Goal: Task Accomplishment & Management: Complete application form

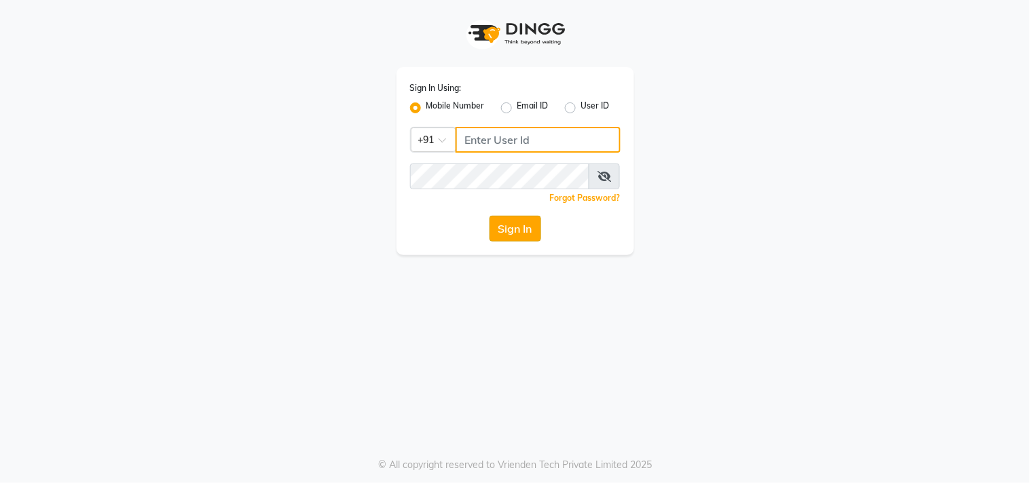
type input "9209992788"
click at [517, 226] on button "Sign In" at bounding box center [515, 229] width 52 height 26
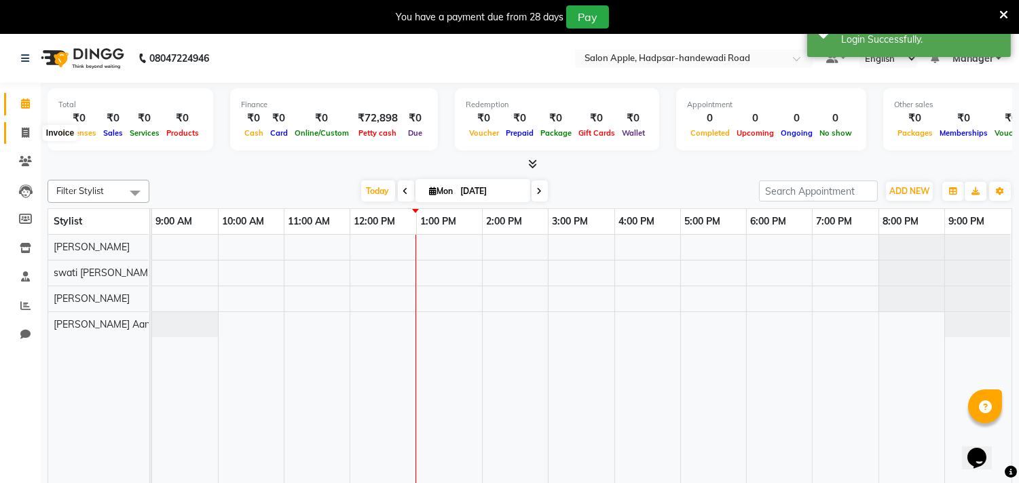
click at [18, 134] on span at bounding box center [26, 134] width 24 height 16
select select "7195"
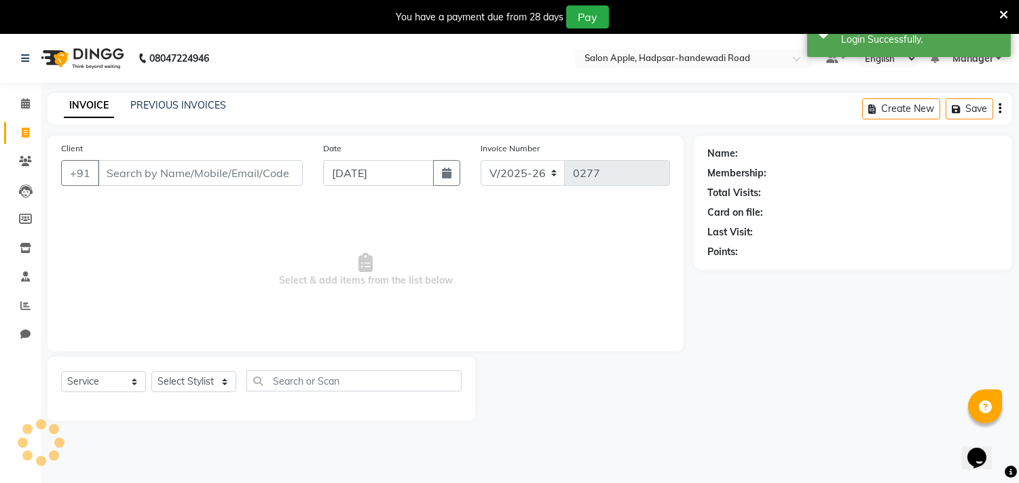
select select "product"
select select "62815"
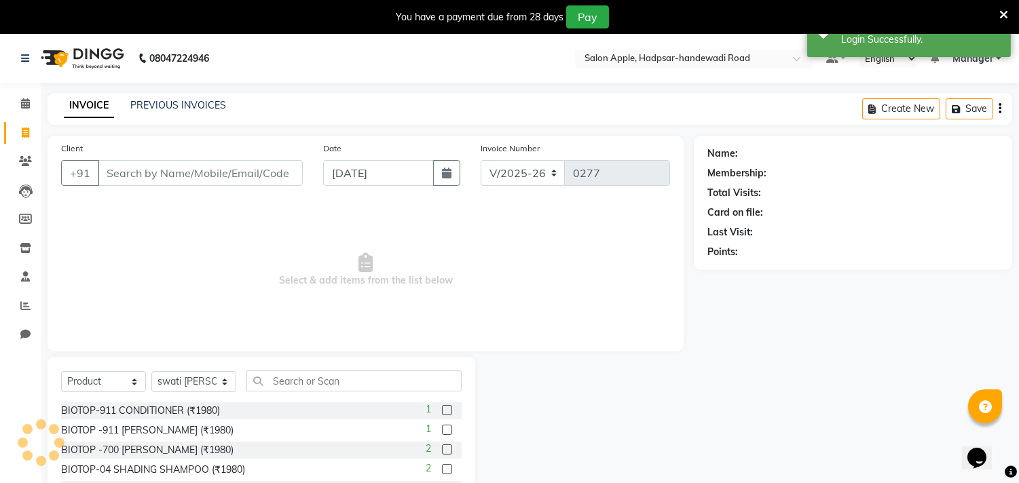
click at [121, 176] on input "Client" at bounding box center [200, 173] width 205 height 26
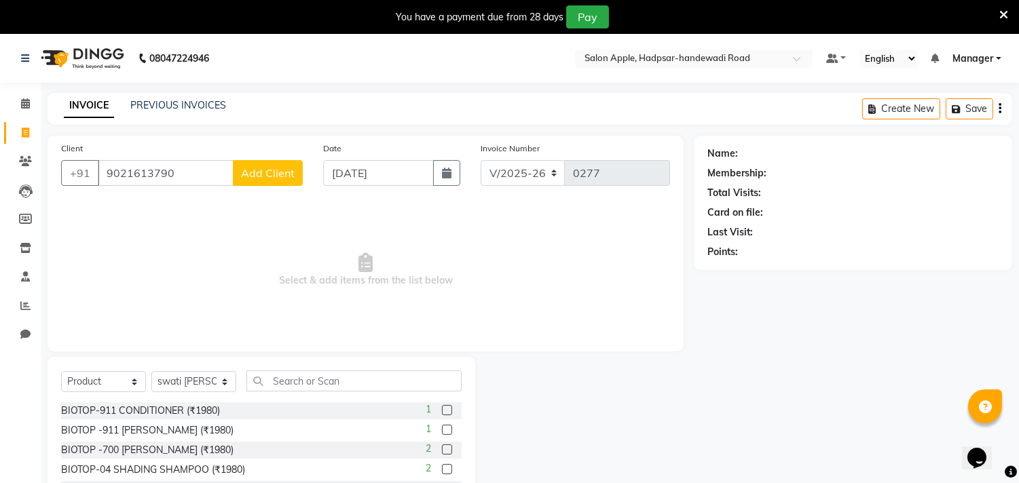
type input "9021613790"
click at [253, 182] on button "Add Client" at bounding box center [268, 173] width 70 height 26
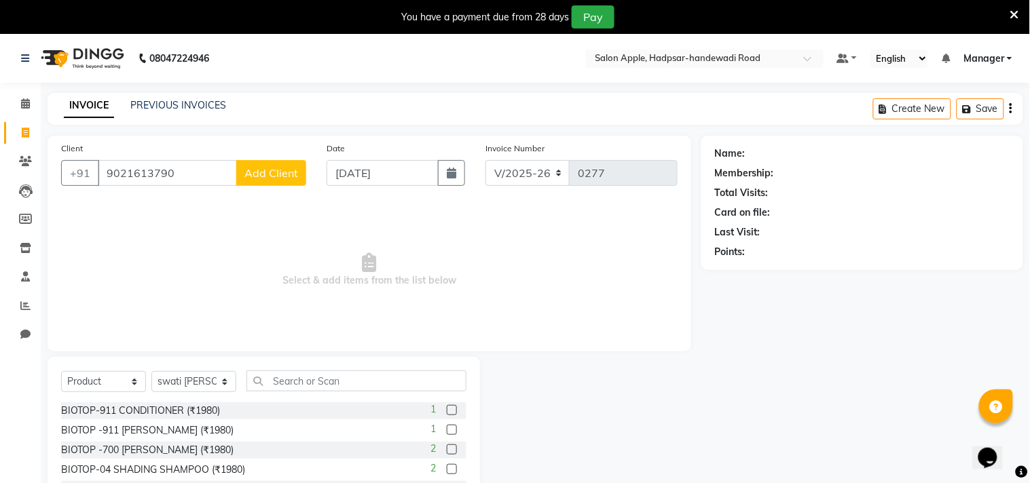
select select "22"
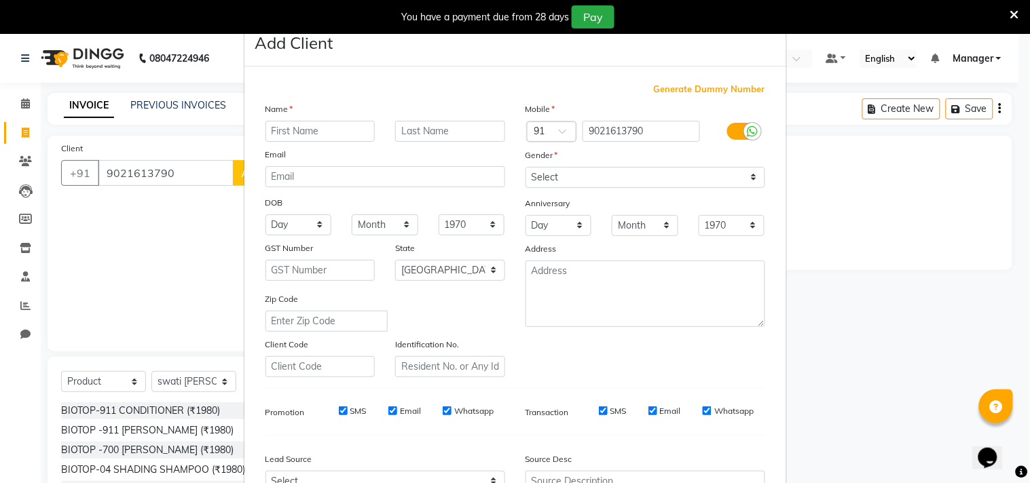
click at [331, 124] on input "text" at bounding box center [320, 131] width 110 height 21
type input "[PERSON_NAME]"
click at [474, 132] on input "text" at bounding box center [450, 131] width 110 height 21
click at [453, 125] on input "text" at bounding box center [450, 131] width 110 height 21
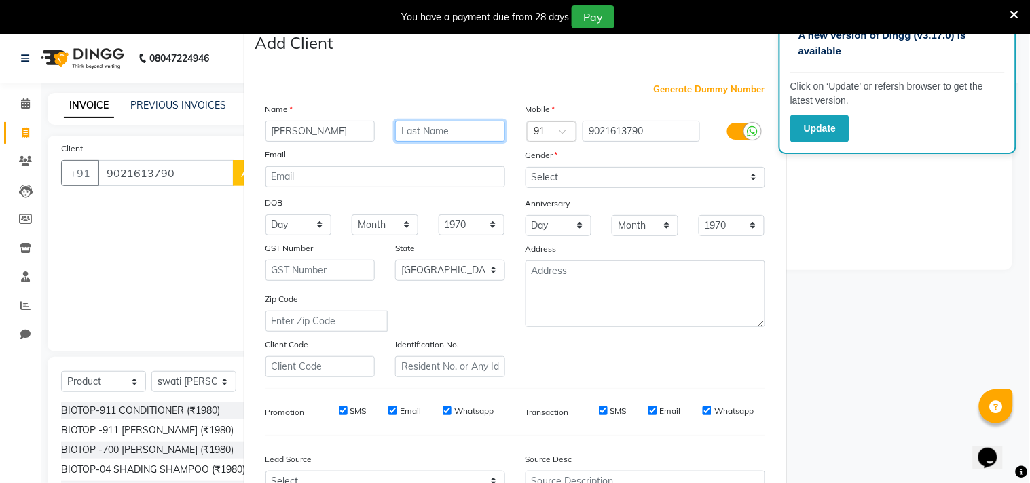
click at [397, 137] on input "text" at bounding box center [450, 131] width 110 height 21
type input "1st floor"
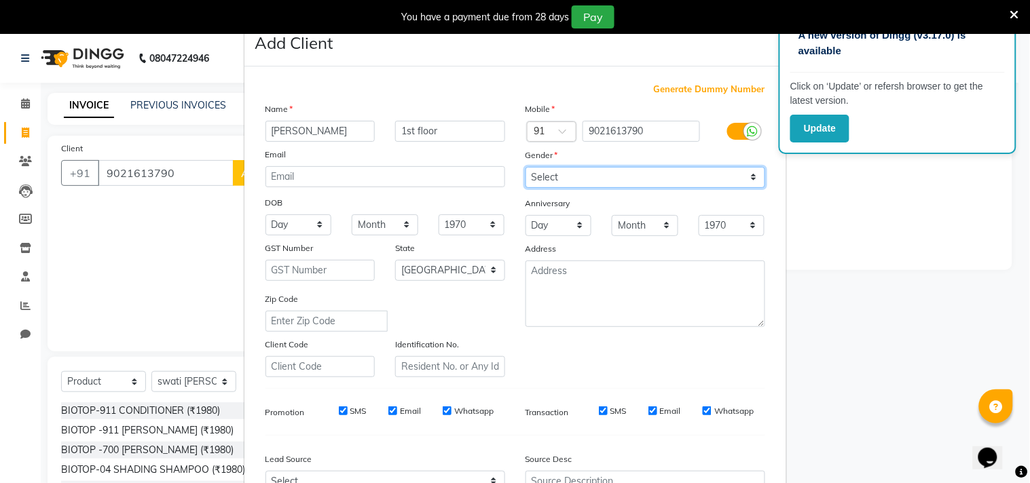
click at [737, 171] on select "Select [DEMOGRAPHIC_DATA] [DEMOGRAPHIC_DATA] Other Prefer Not To Say" at bounding box center [645, 177] width 240 height 21
select select "[DEMOGRAPHIC_DATA]"
click at [525, 167] on select "Select [DEMOGRAPHIC_DATA] [DEMOGRAPHIC_DATA] Other Prefer Not To Say" at bounding box center [645, 177] width 240 height 21
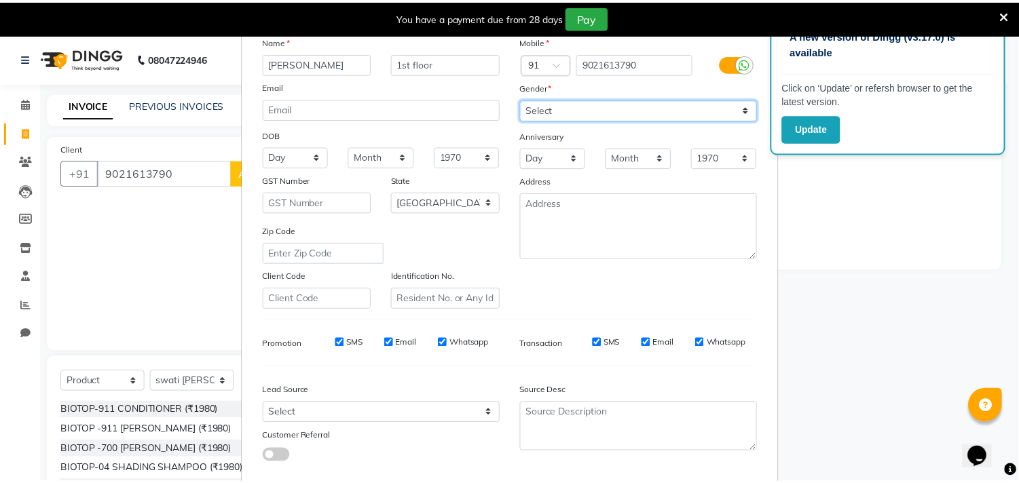
scroll to position [144, 0]
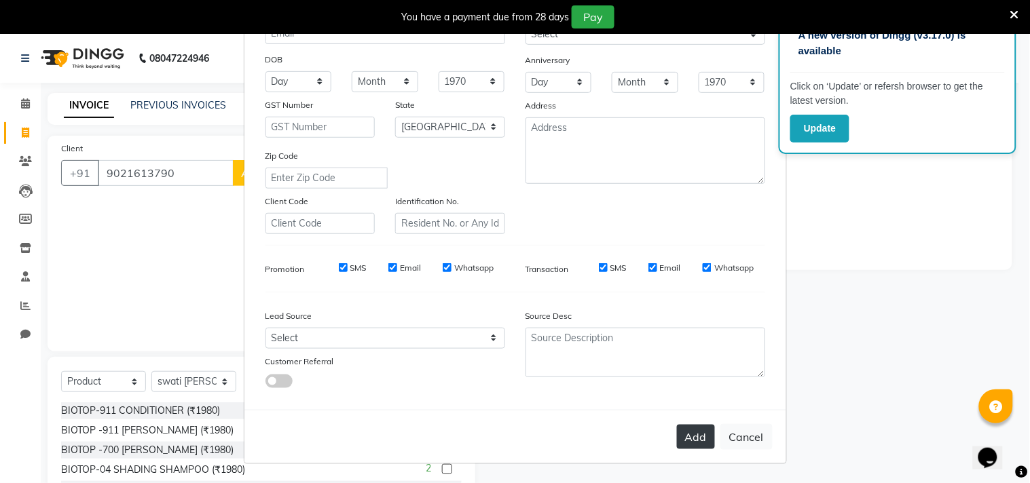
click at [692, 441] on button "Add" at bounding box center [696, 437] width 38 height 24
select select
select select "null"
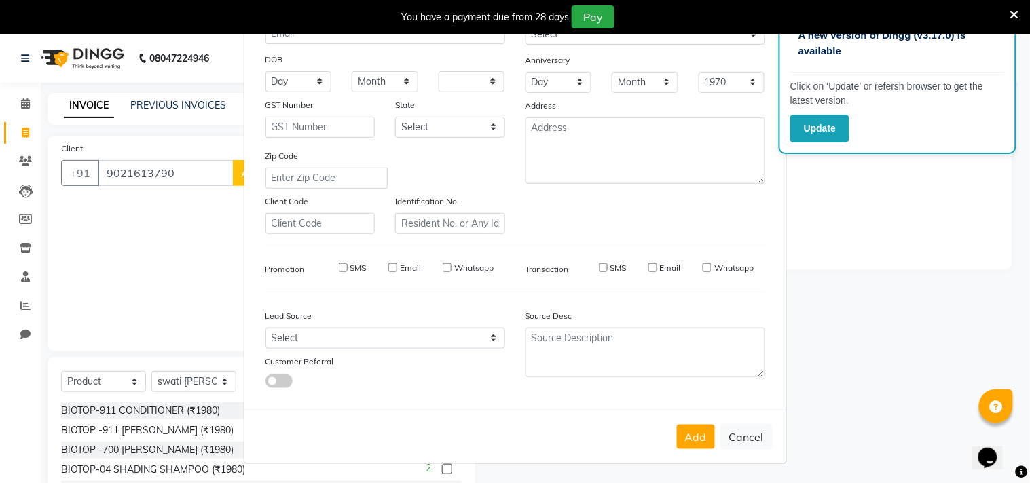
select select
checkbox input "false"
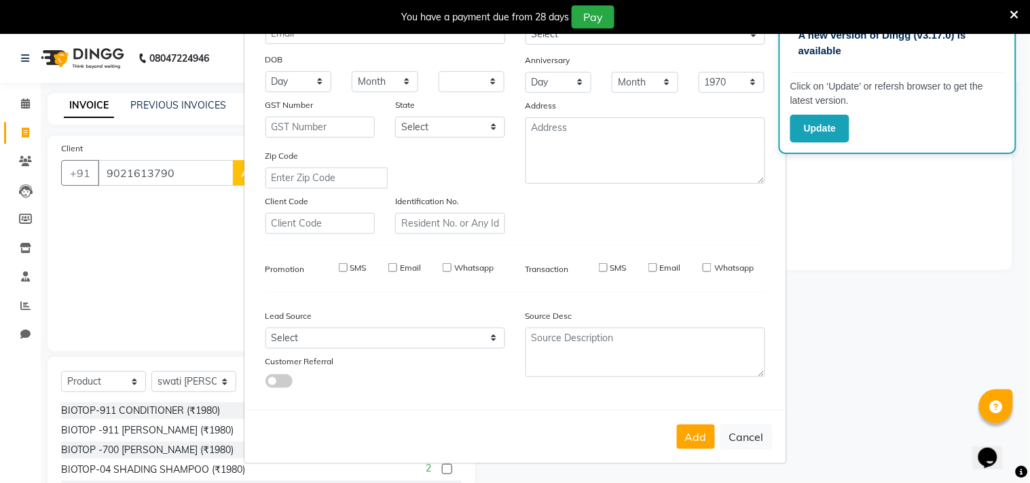
checkbox input "false"
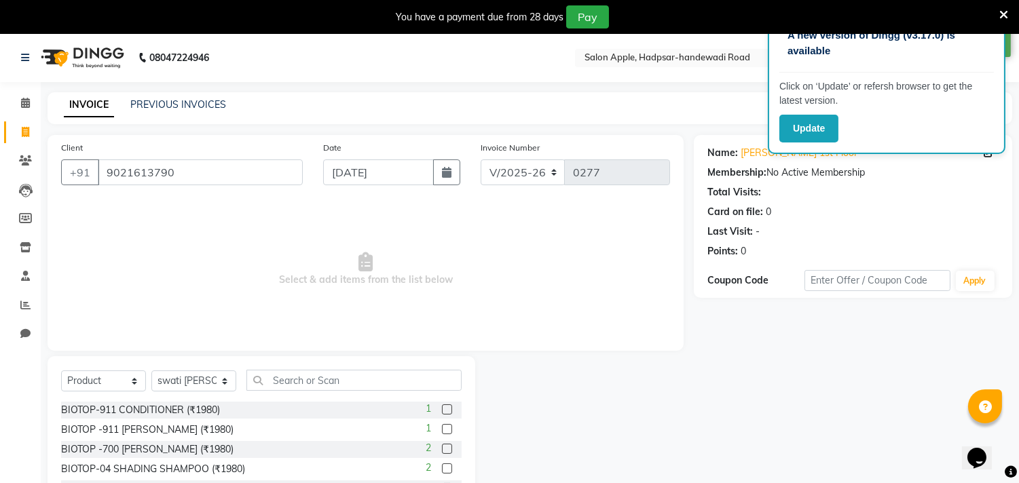
scroll to position [0, 0]
click at [800, 124] on button "Update" at bounding box center [808, 129] width 59 height 28
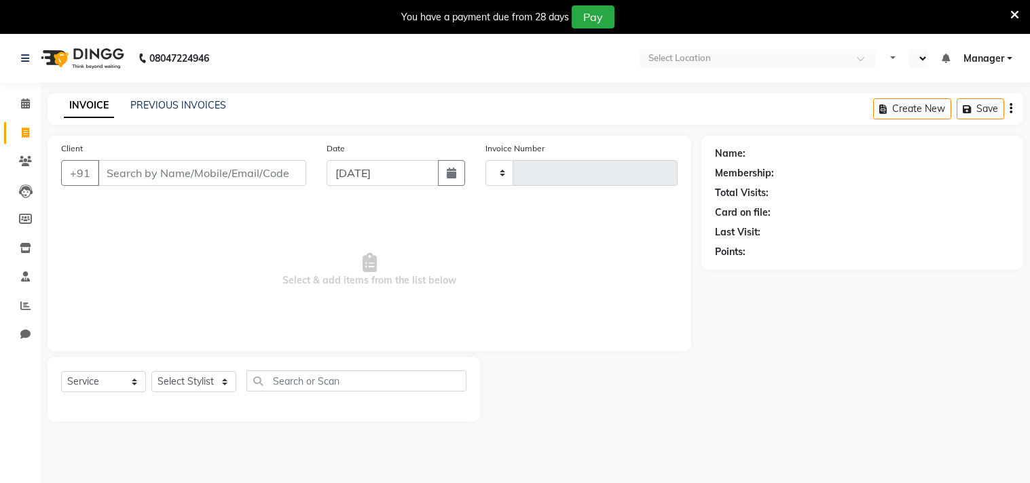
select select "service"
type input "0277"
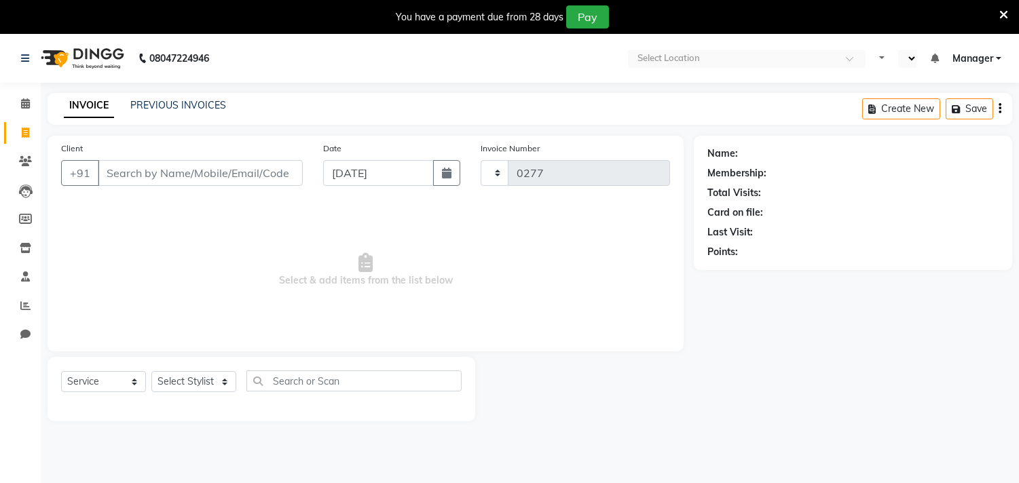
select select "en"
select select "7195"
select select "product"
select select "62815"
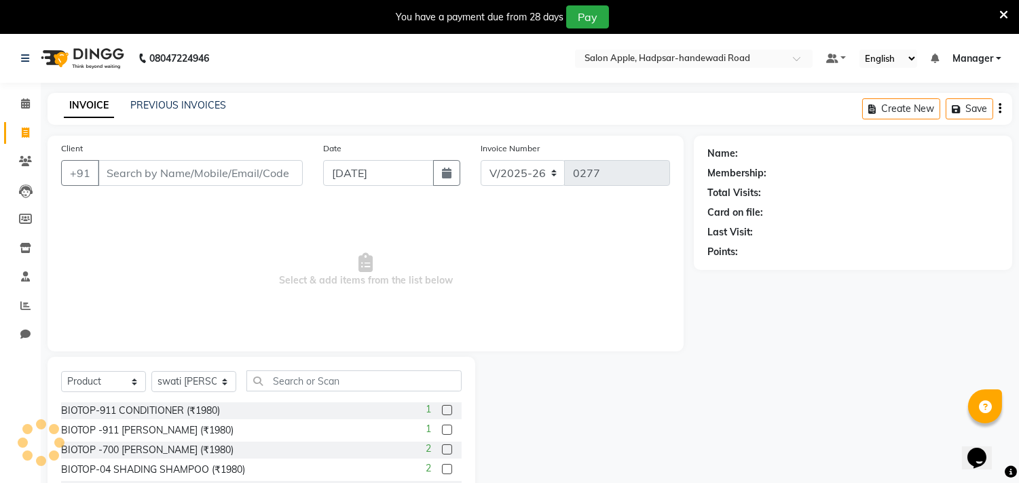
click at [187, 177] on input "Client" at bounding box center [200, 173] width 205 height 26
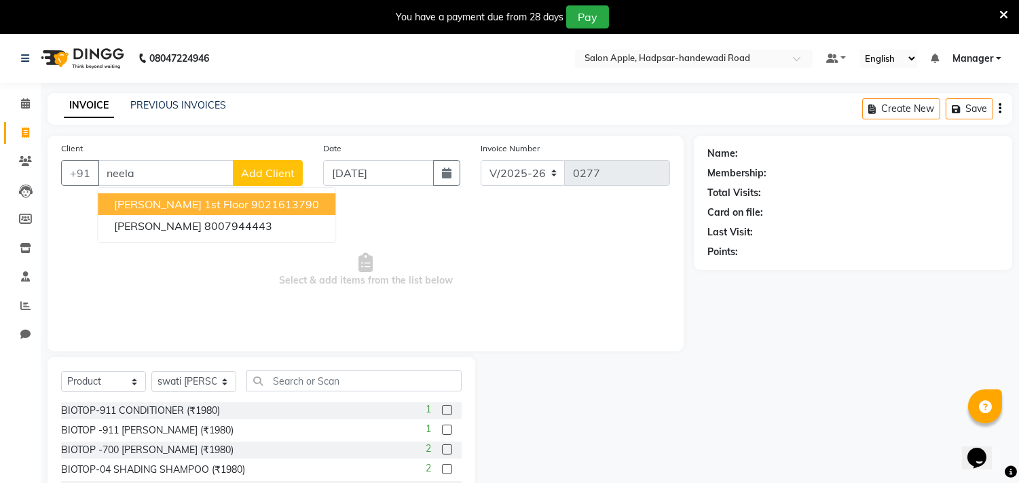
click at [251, 206] on ngb-highlight "9021613790" at bounding box center [285, 205] width 68 height 14
type input "9021613790"
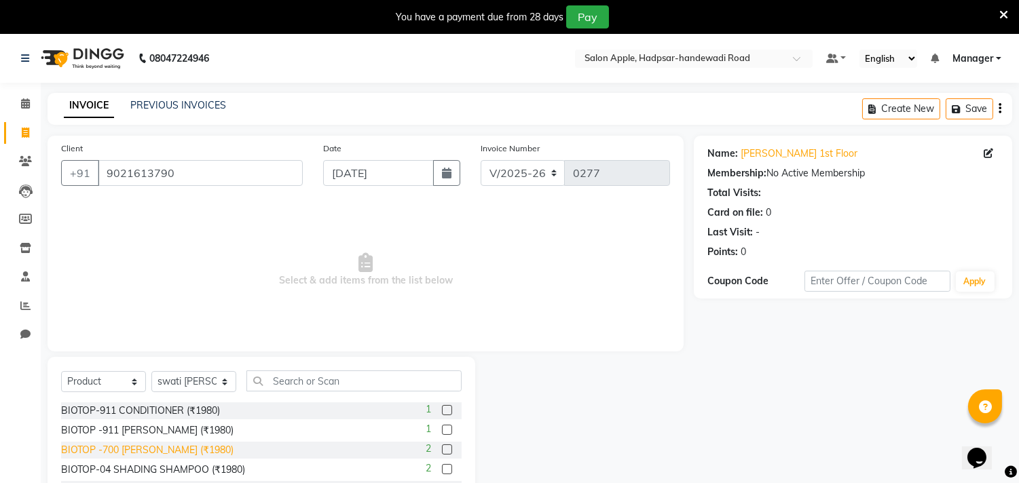
scroll to position [41, 0]
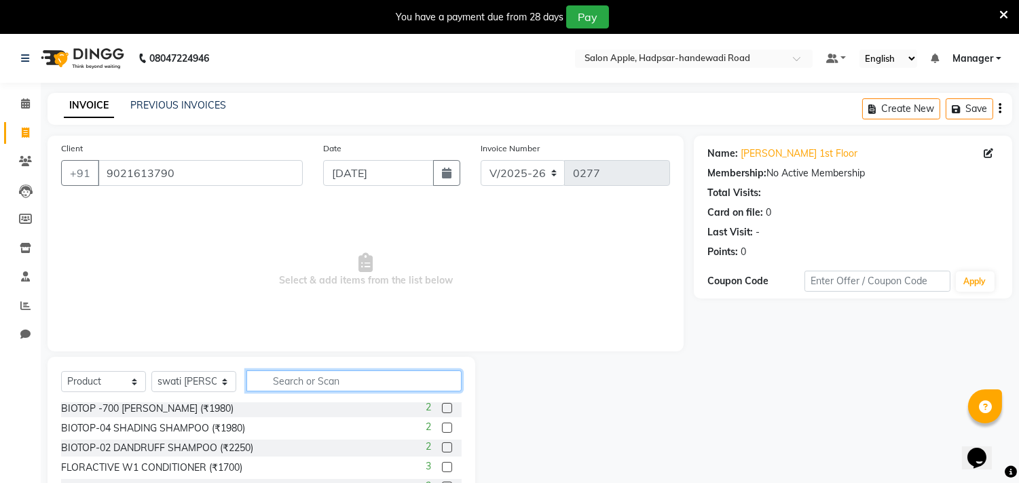
click at [321, 381] on input "text" at bounding box center [353, 381] width 215 height 21
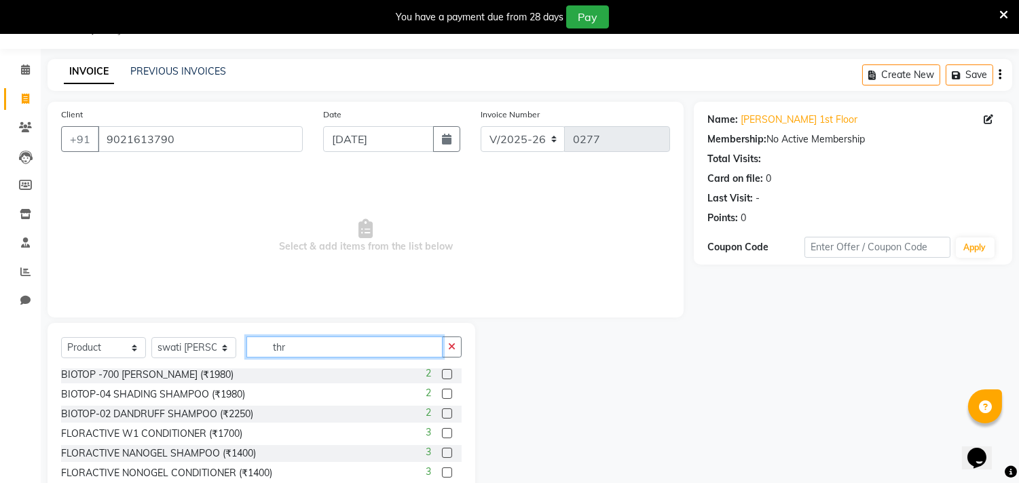
scroll to position [0, 0]
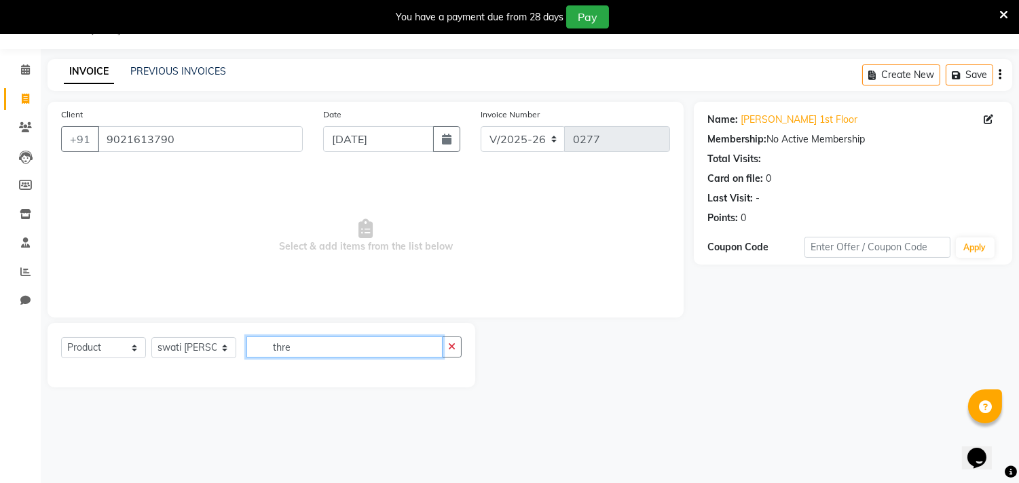
type input "thre"
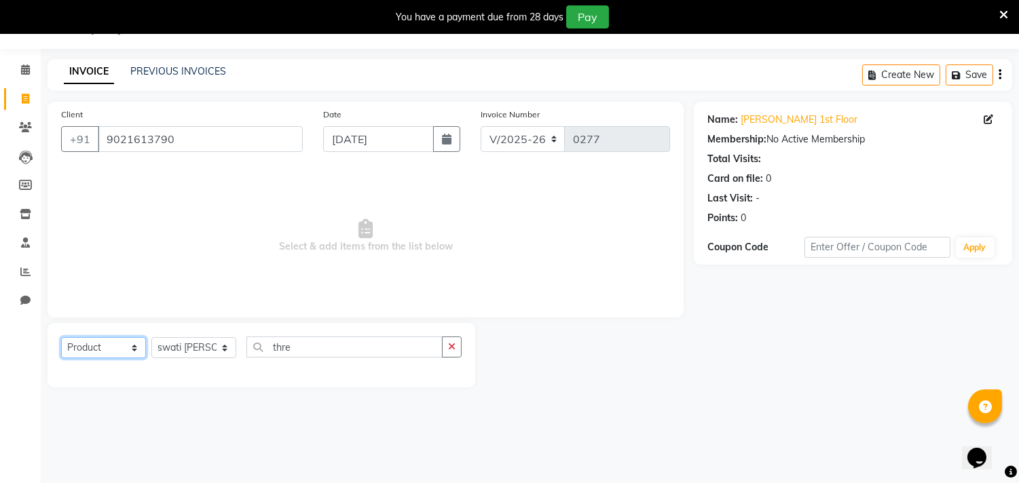
click at [131, 356] on select "Select Service Product Membership Package Voucher Prepaid Gift Card" at bounding box center [103, 347] width 85 height 21
select select "service"
click at [61, 338] on select "Select Service Product Membership Package Voucher Prepaid Gift Card" at bounding box center [103, 347] width 85 height 21
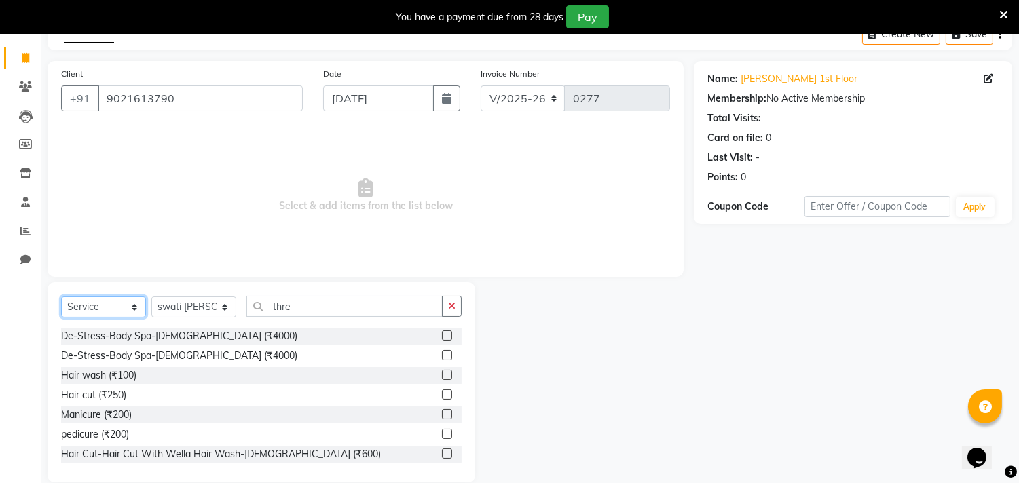
scroll to position [94, 0]
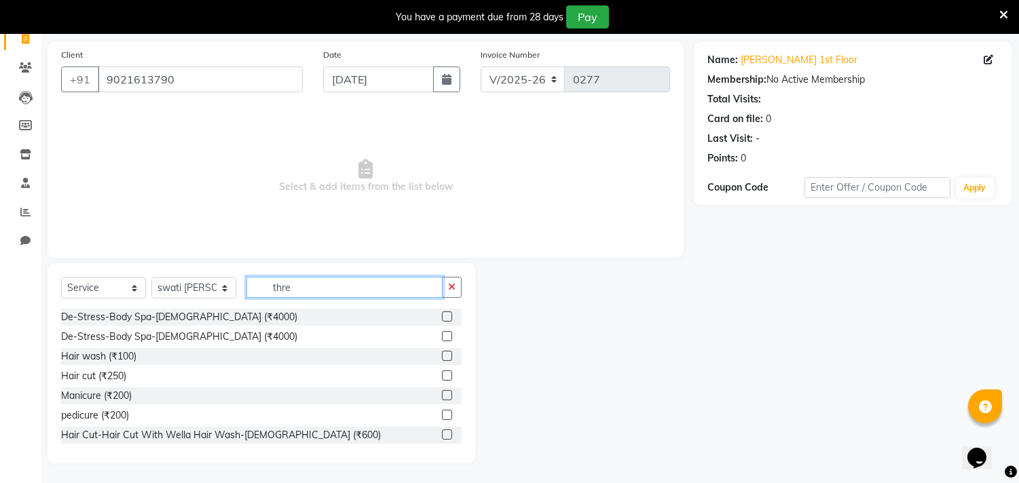
click at [308, 288] on input "thre" at bounding box center [344, 287] width 196 height 21
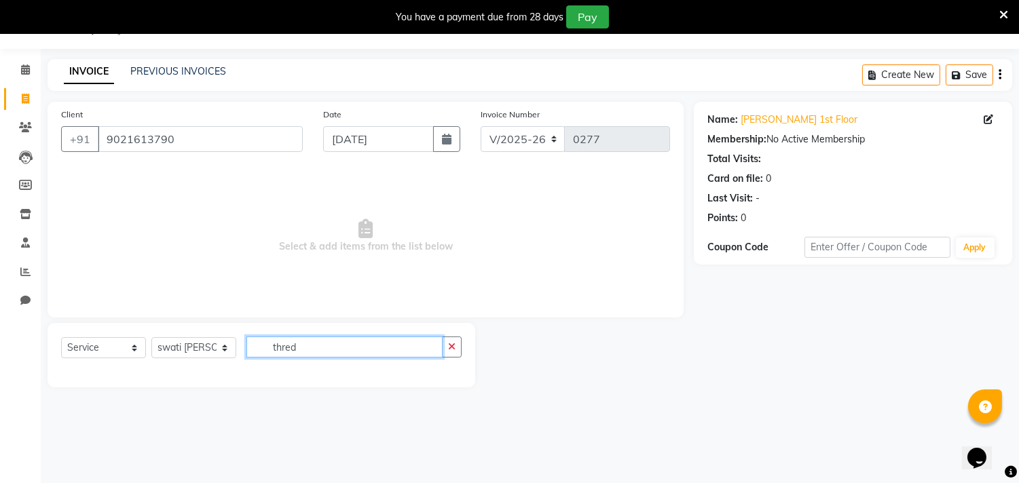
scroll to position [34, 0]
click at [329, 341] on input "thred" at bounding box center [344, 347] width 196 height 21
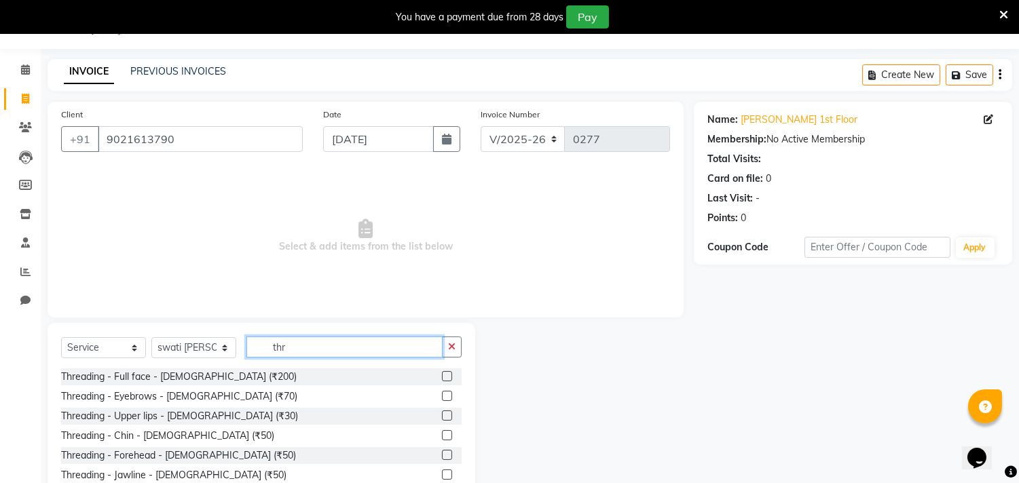
scroll to position [94, 0]
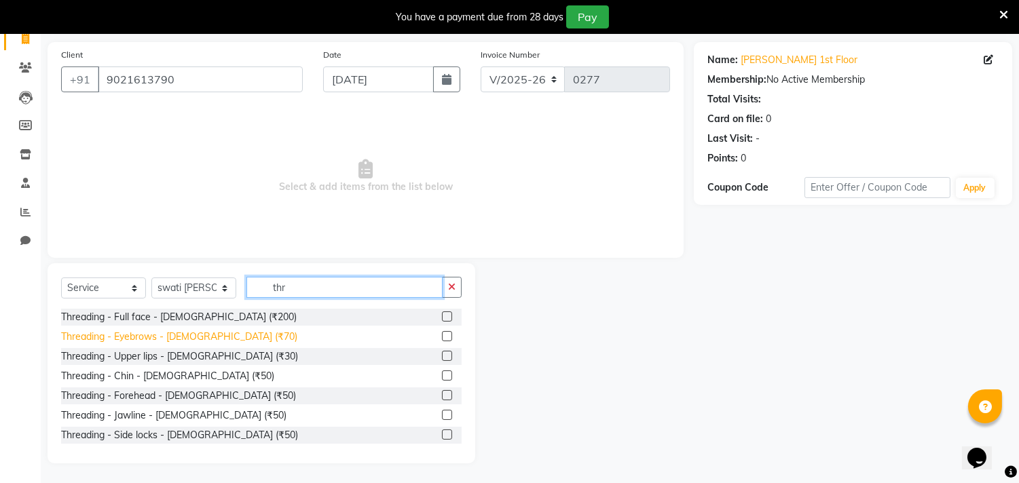
type input "thr"
click at [195, 338] on div "Threading - Eyebrows - Female (₹70)" at bounding box center [179, 337] width 236 height 14
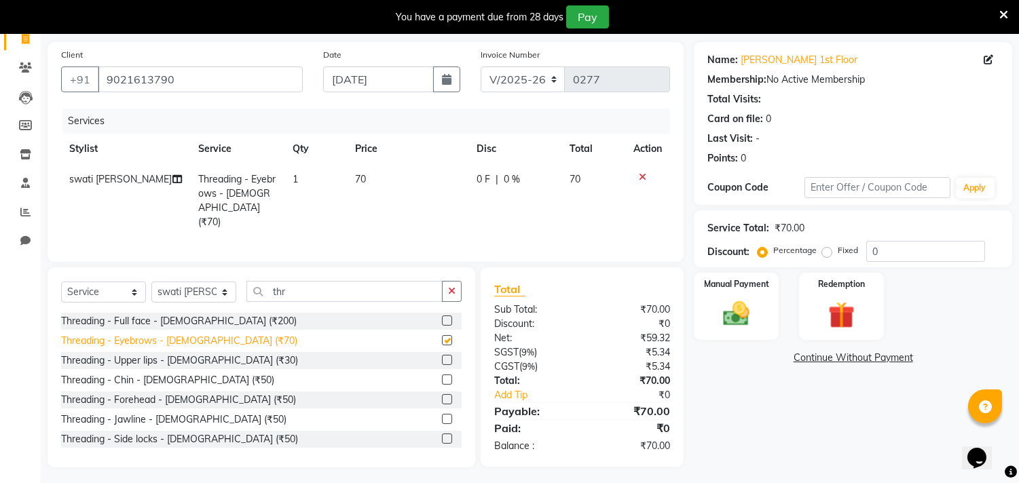
checkbox input "false"
click at [195, 354] on div "Threading - Upper lips - Female (₹30)" at bounding box center [179, 361] width 237 height 14
checkbox input "false"
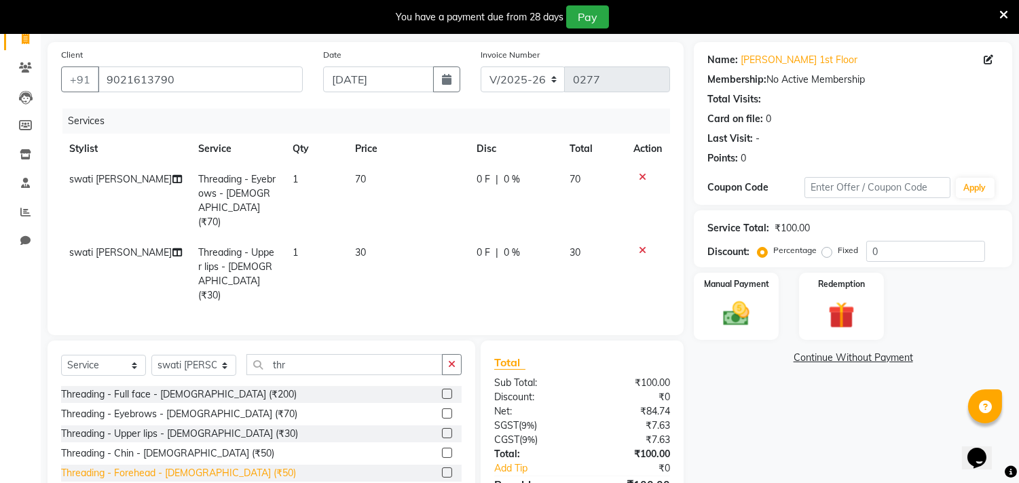
click at [168, 466] on div "Threading - Forehead - Female (₹50)" at bounding box center [178, 473] width 235 height 14
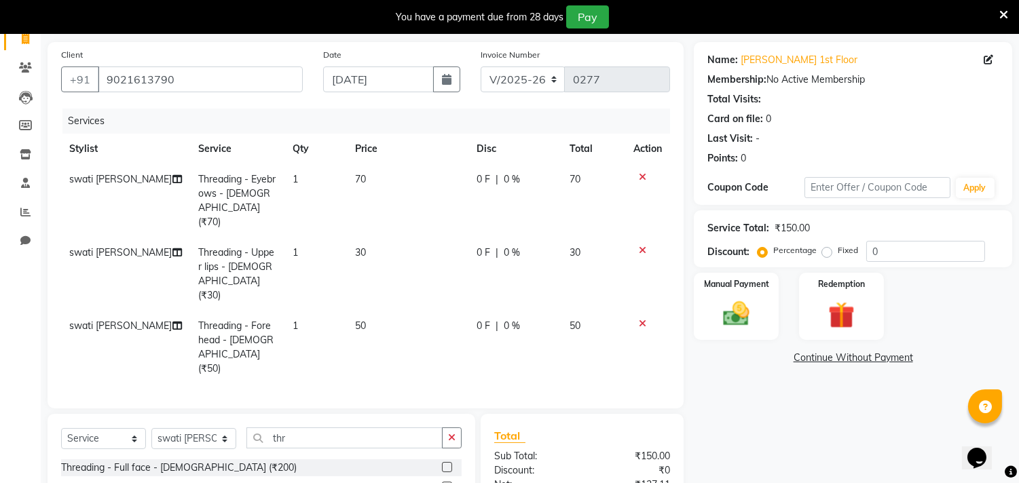
checkbox input "false"
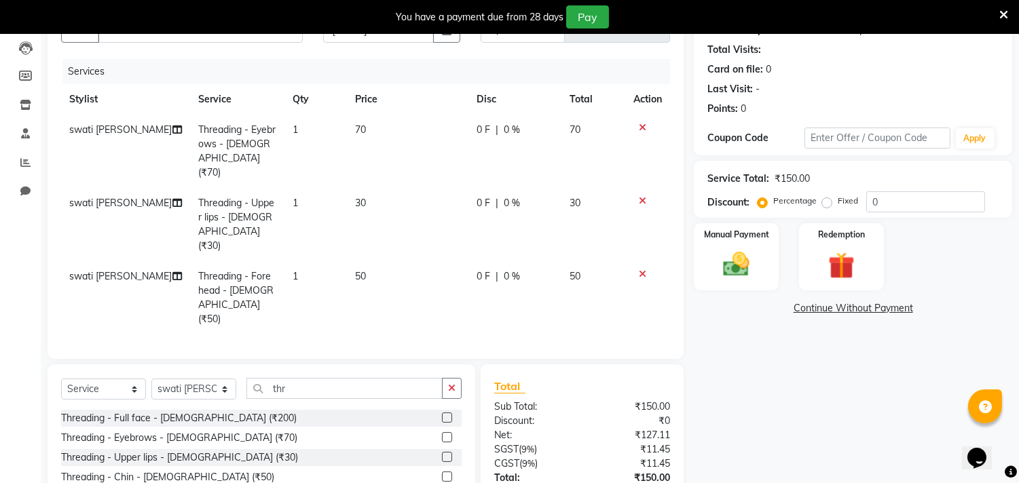
scroll to position [170, 0]
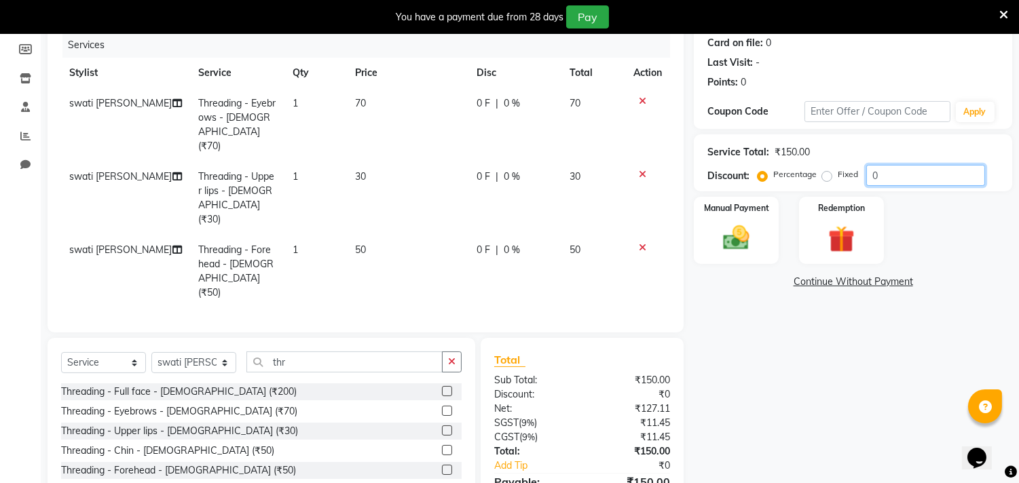
click at [904, 172] on input "0" at bounding box center [925, 175] width 119 height 21
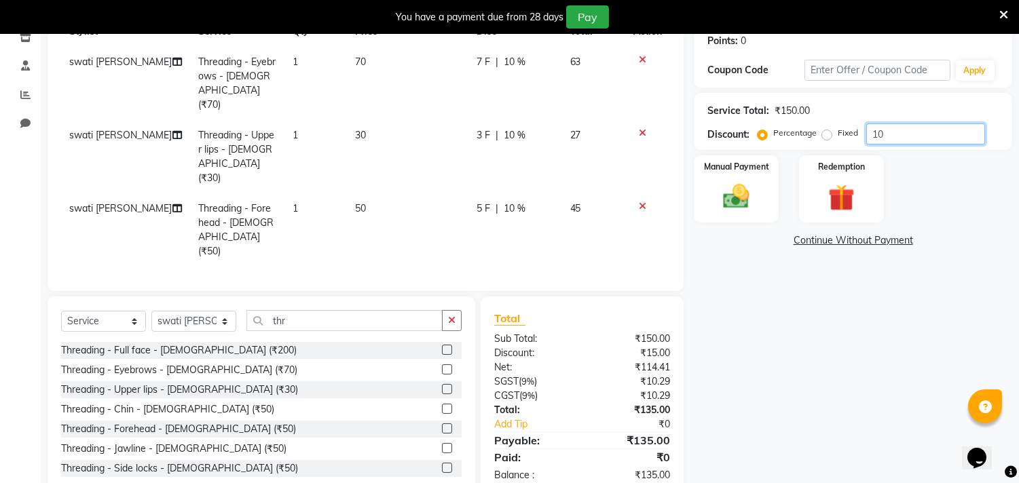
scroll to position [213, 0]
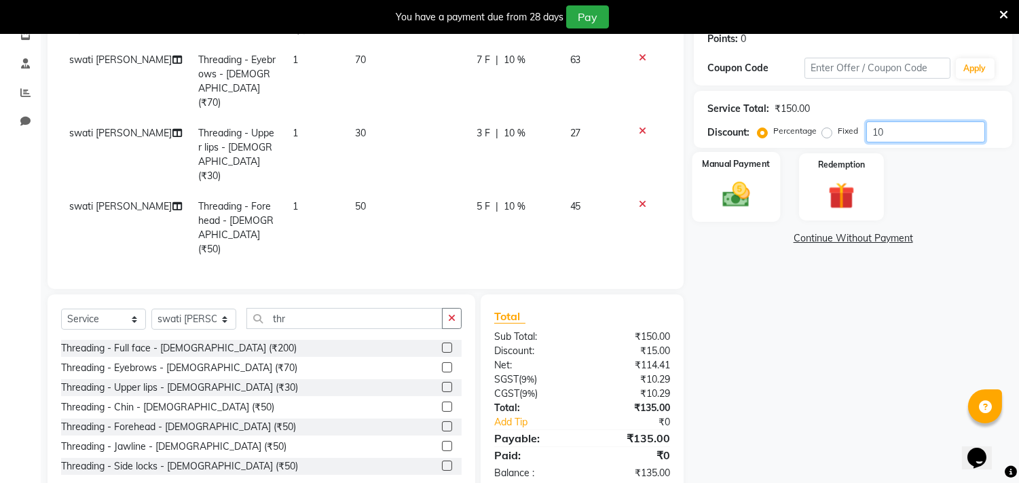
type input "10"
click at [751, 199] on img at bounding box center [736, 195] width 45 height 32
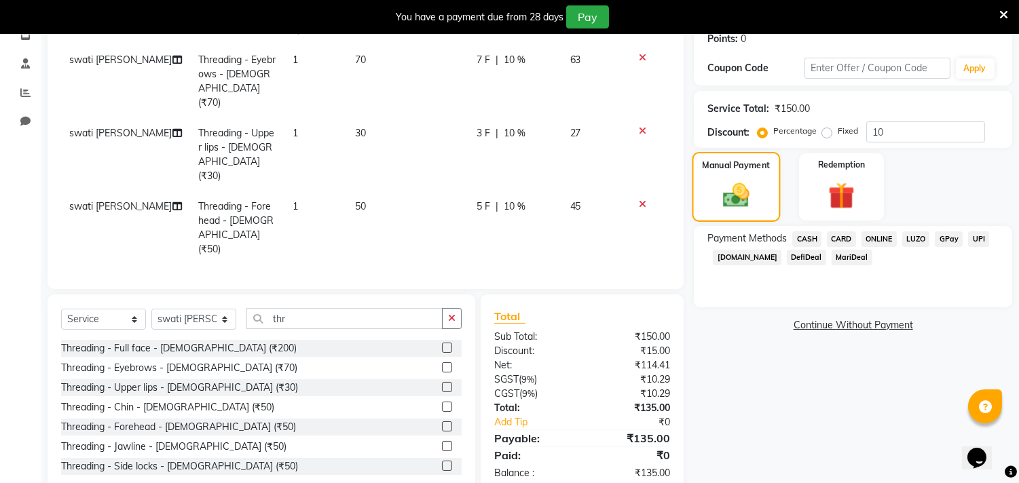
click at [738, 202] on img at bounding box center [736, 196] width 43 height 31
click at [871, 246] on span "ONLINE" at bounding box center [878, 239] width 35 height 16
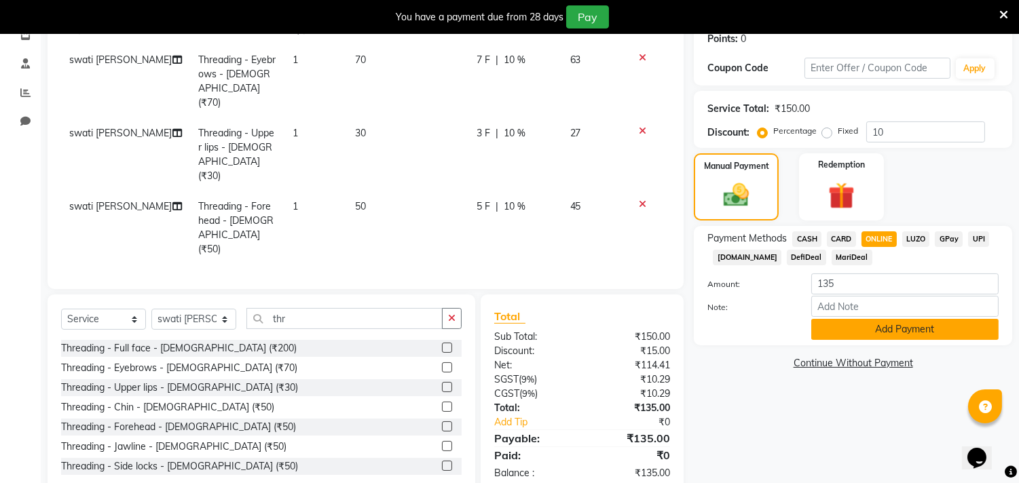
click at [886, 322] on button "Add Payment" at bounding box center [904, 329] width 187 height 21
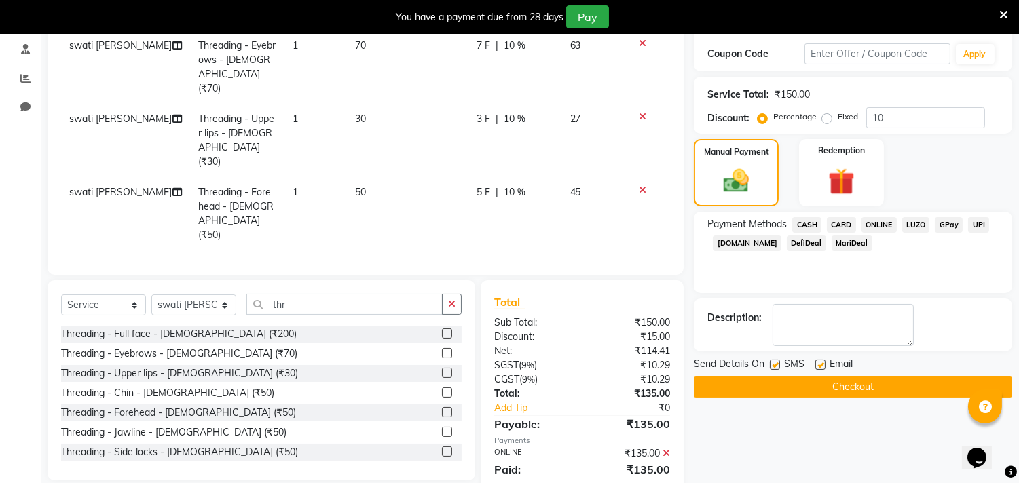
scroll to position [241, 0]
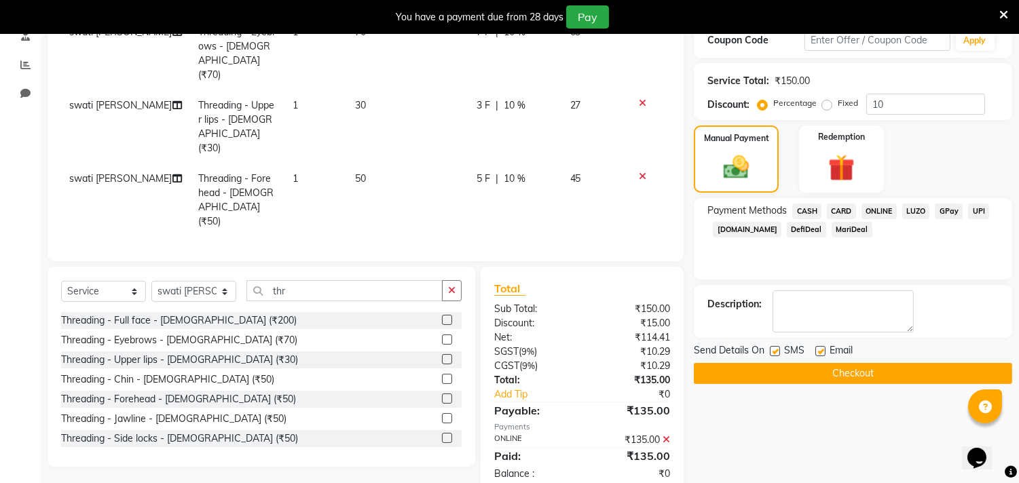
click at [786, 377] on button "Checkout" at bounding box center [853, 373] width 318 height 21
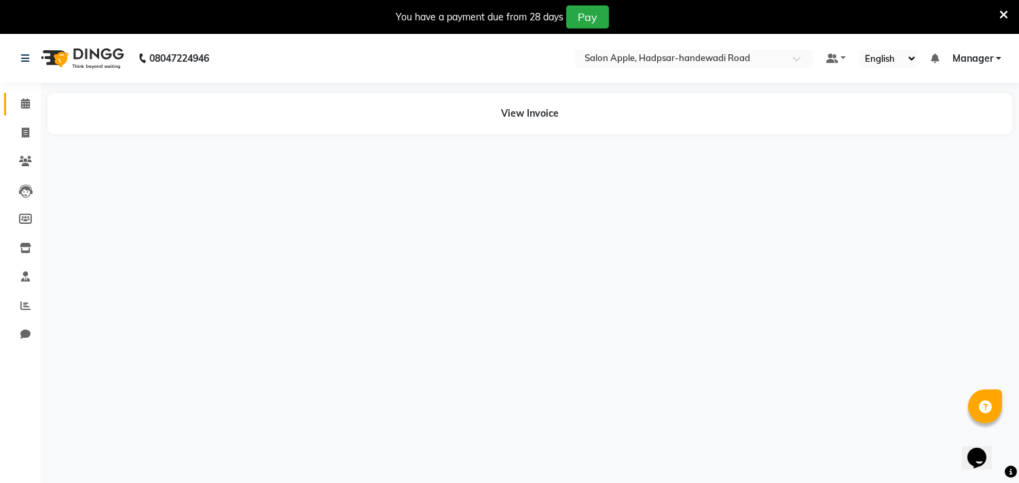
click at [18, 112] on link "Calendar" at bounding box center [20, 104] width 33 height 22
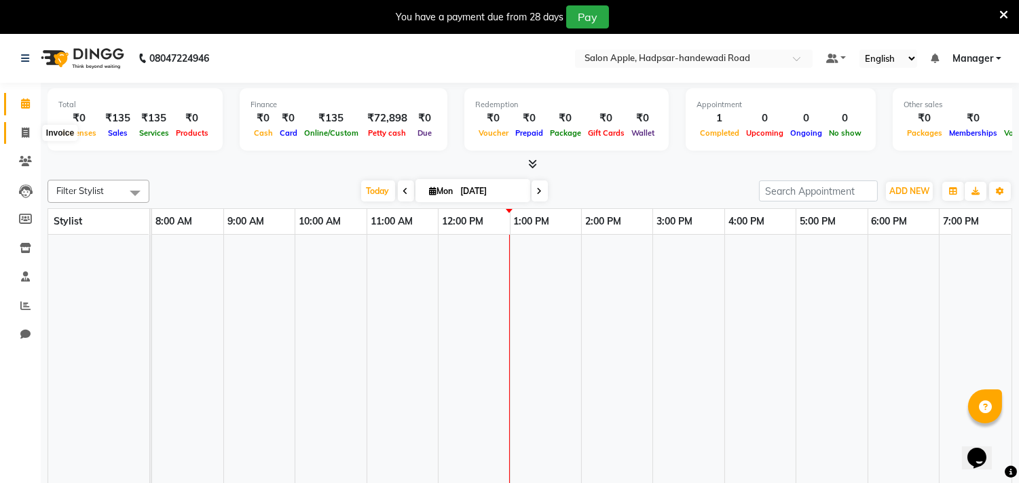
click at [30, 133] on span at bounding box center [26, 134] width 24 height 16
select select "service"
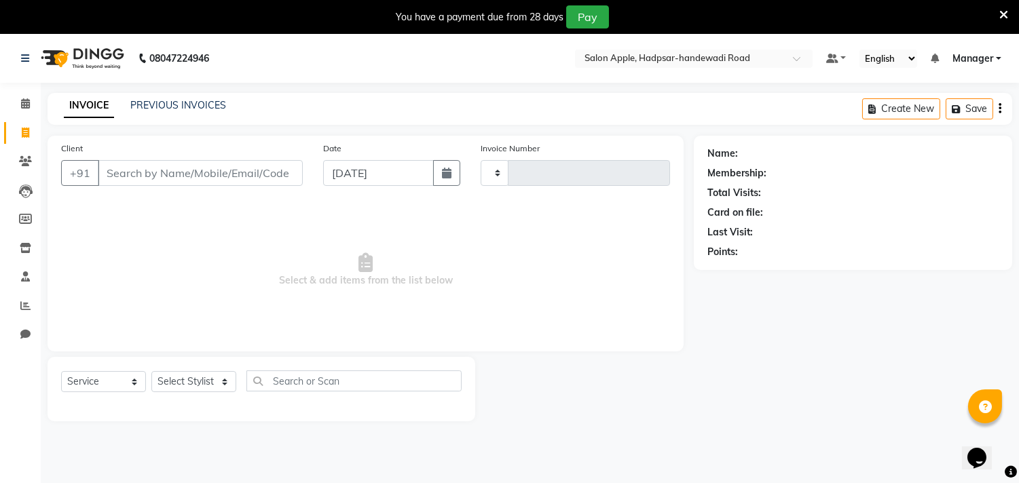
type input "0278"
select select "7195"
select select "product"
select select "62815"
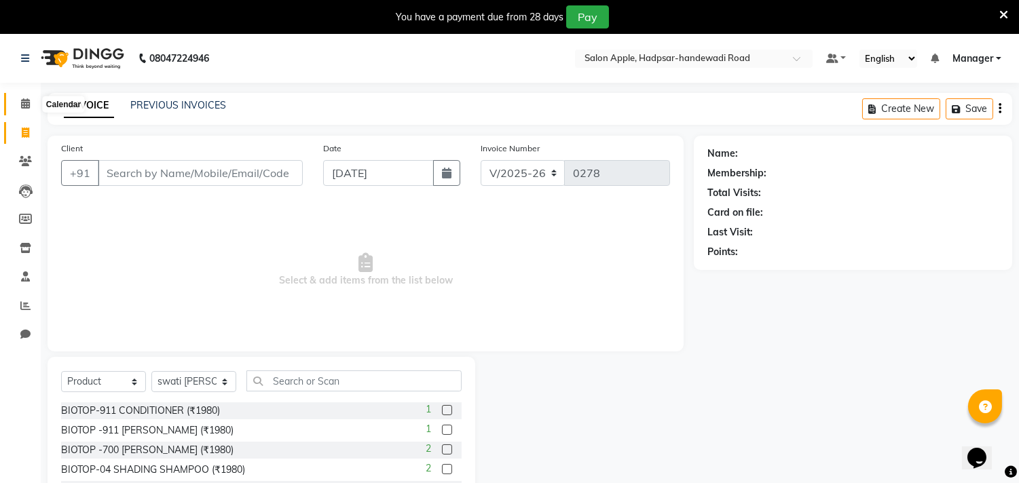
click at [22, 107] on icon at bounding box center [25, 103] width 9 height 10
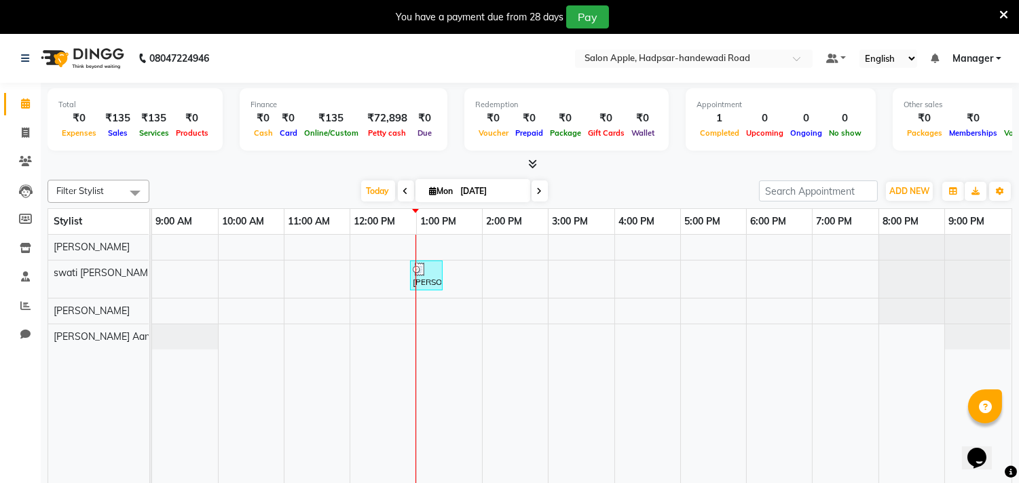
click at [443, 284] on div "neelam 1st floor, TK01, 12:55 PM-01:25 PM, Threading - Eyebrows - Female (₹70),…" at bounding box center [426, 276] width 33 height 31
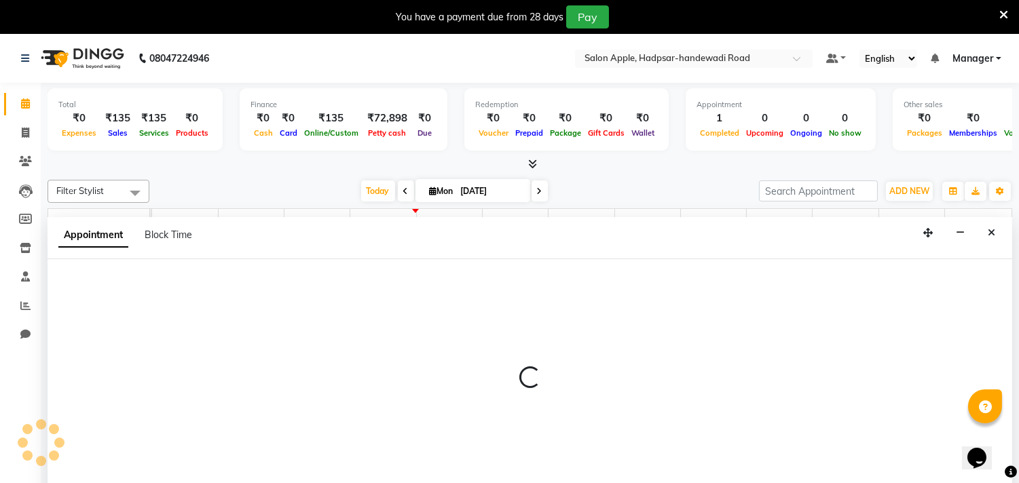
scroll to position [34, 0]
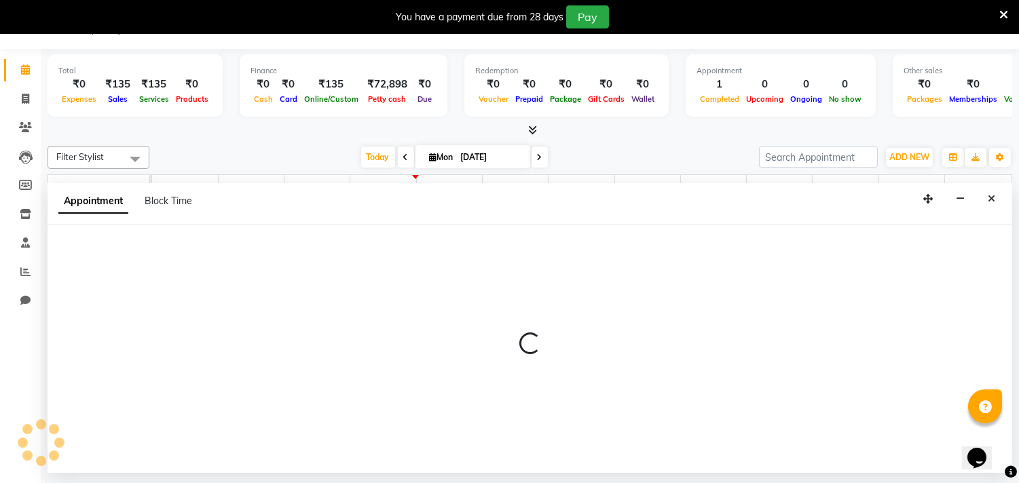
select select "62815"
select select "780"
select select "tentative"
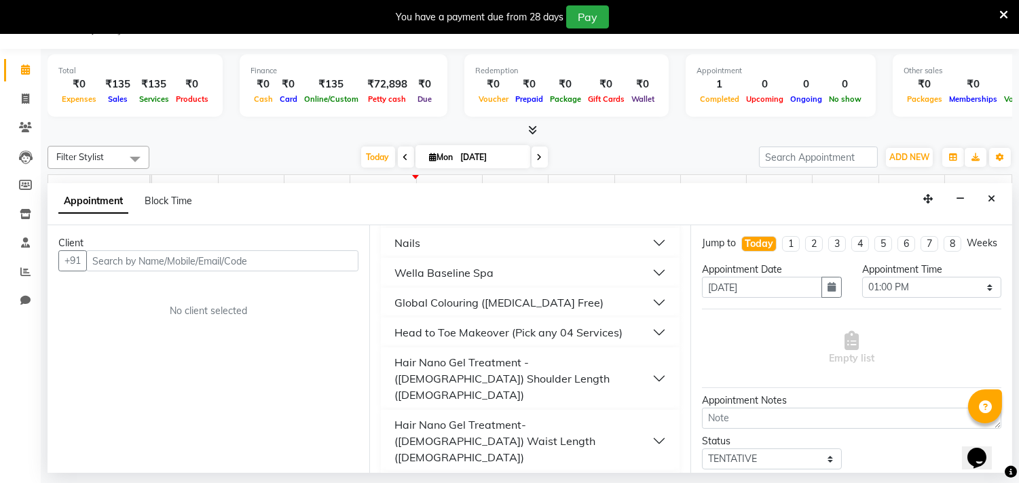
scroll to position [0, 0]
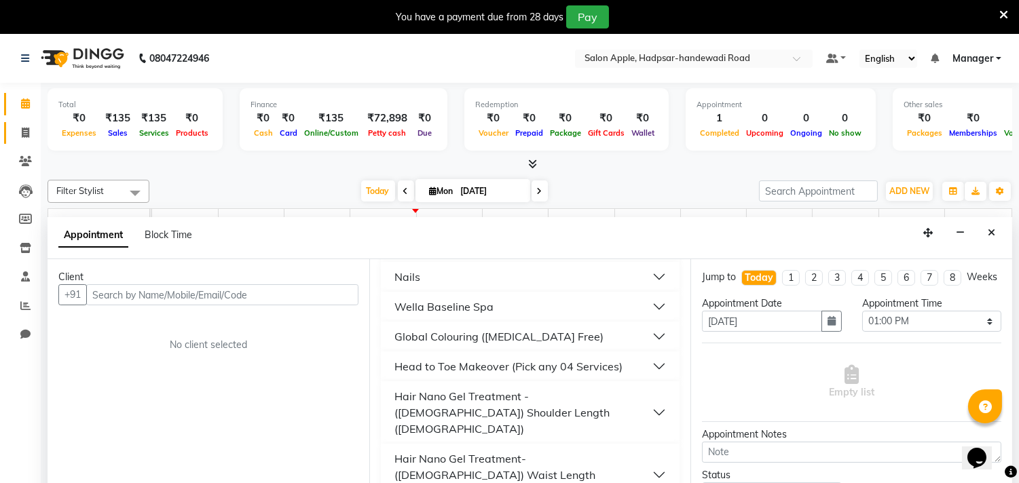
click at [22, 141] on link "Invoice" at bounding box center [20, 133] width 33 height 22
select select "7195"
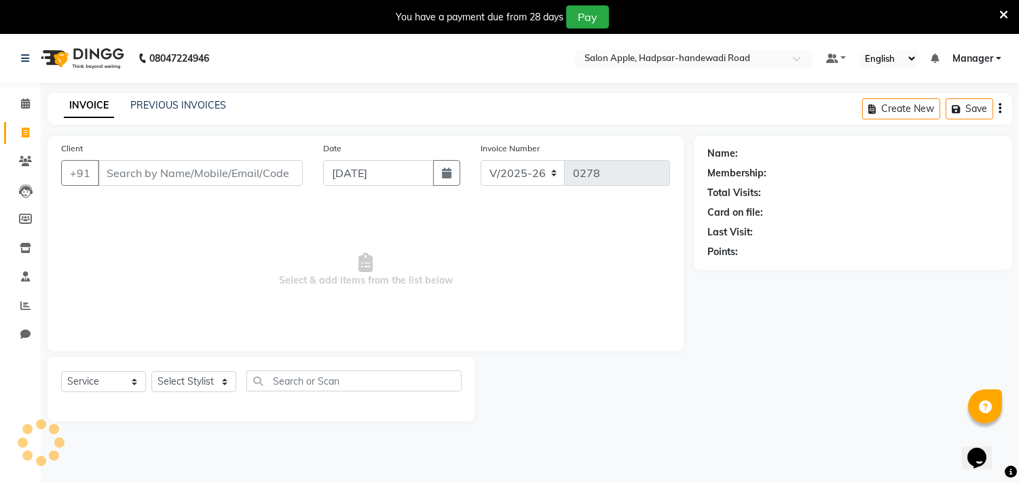
select select "product"
select select "62815"
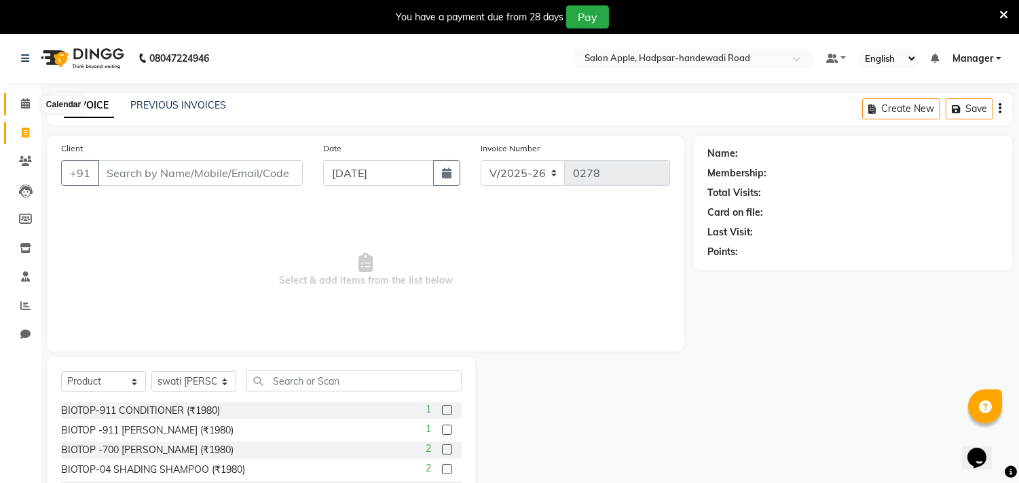
click at [22, 100] on icon at bounding box center [25, 103] width 9 height 10
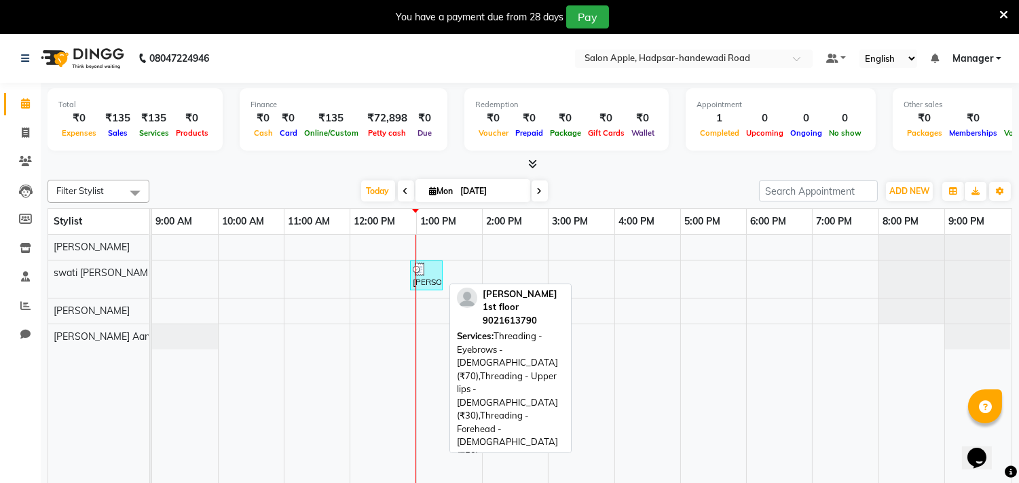
click at [429, 269] on div at bounding box center [426, 270] width 27 height 14
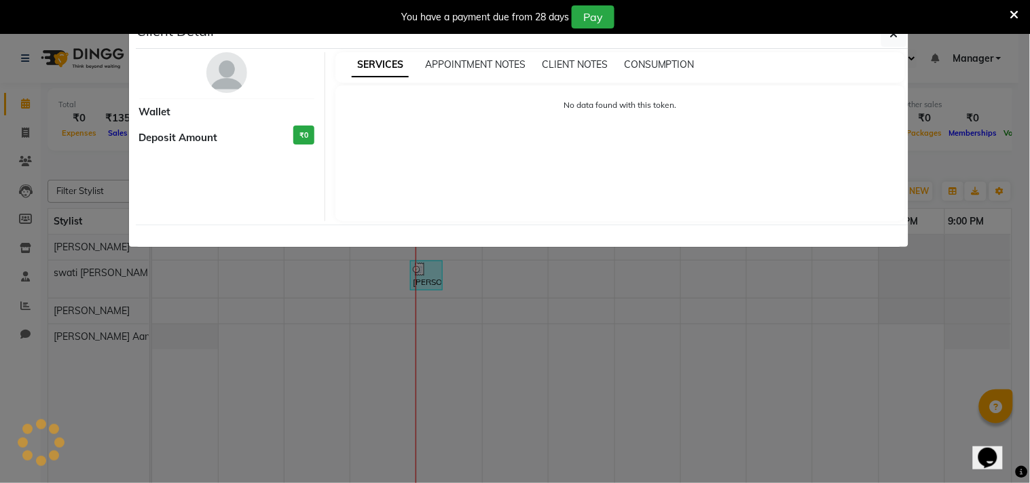
select select "3"
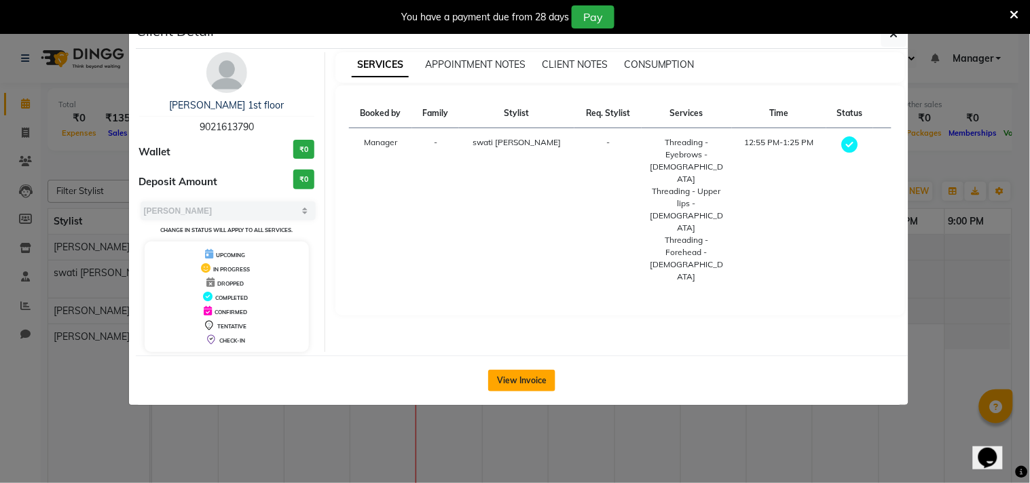
click at [511, 380] on button "View Invoice" at bounding box center [521, 381] width 67 height 22
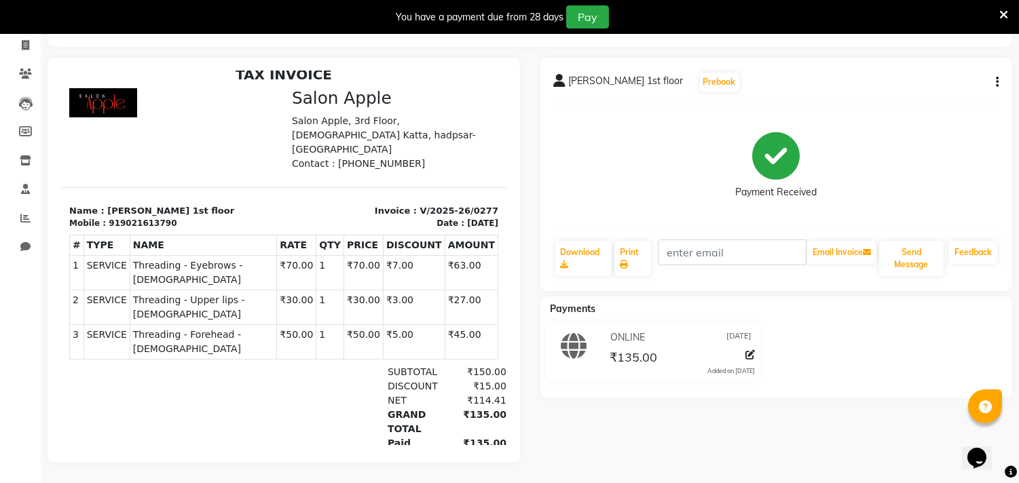
scroll to position [98, 0]
